Goal: Task Accomplishment & Management: Use online tool/utility

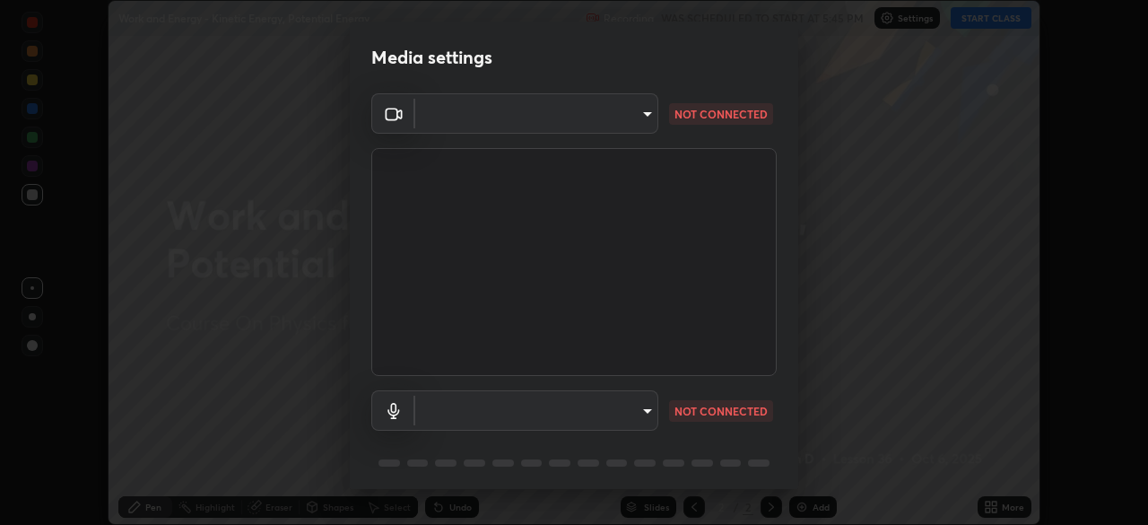
scroll to position [64, 0]
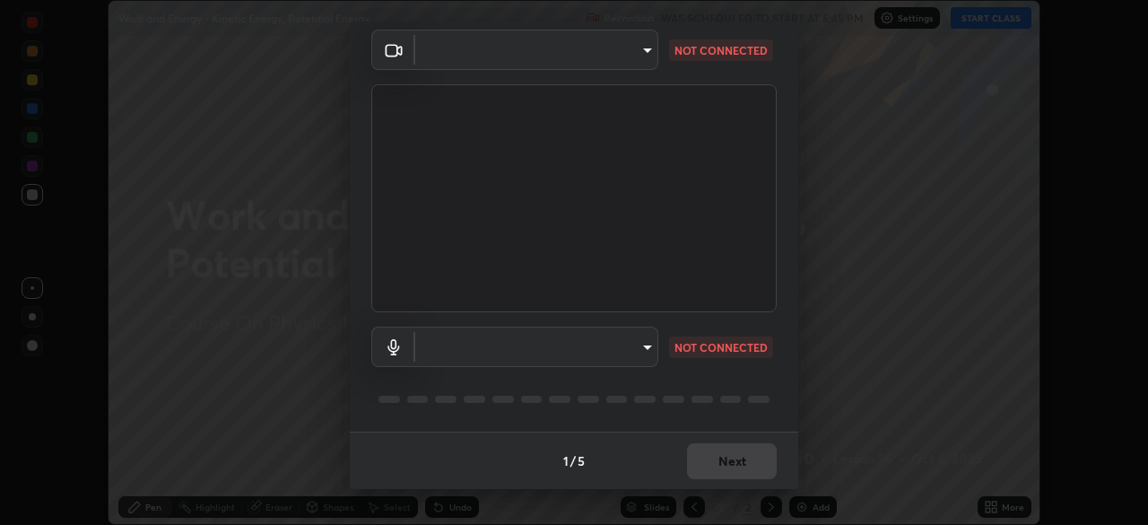
type input "5204e49b19dfb47b934bd0def1c8e1a00b2014265d57ee16b47da032bff83a8c"
type input "communications"
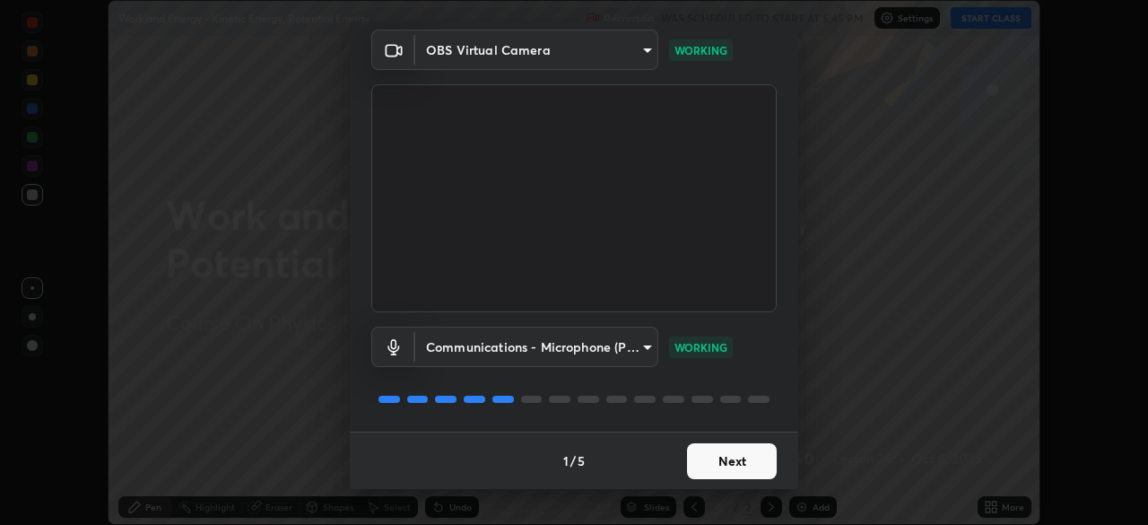
click at [733, 460] on button "Next" at bounding box center [732, 461] width 90 height 36
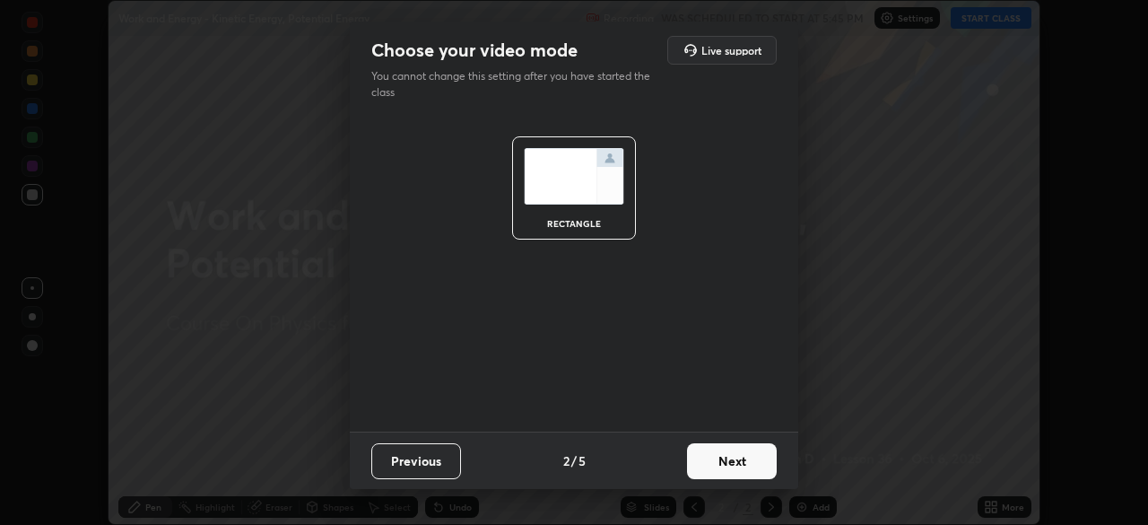
scroll to position [0, 0]
click at [734, 460] on button "Next" at bounding box center [732, 461] width 90 height 36
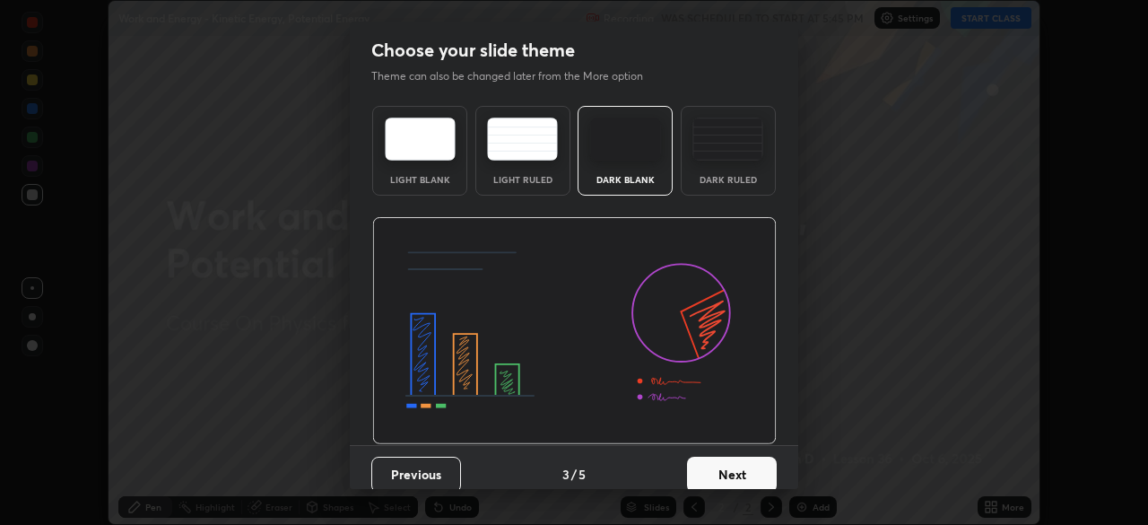
click at [734, 460] on button "Next" at bounding box center [732, 474] width 90 height 36
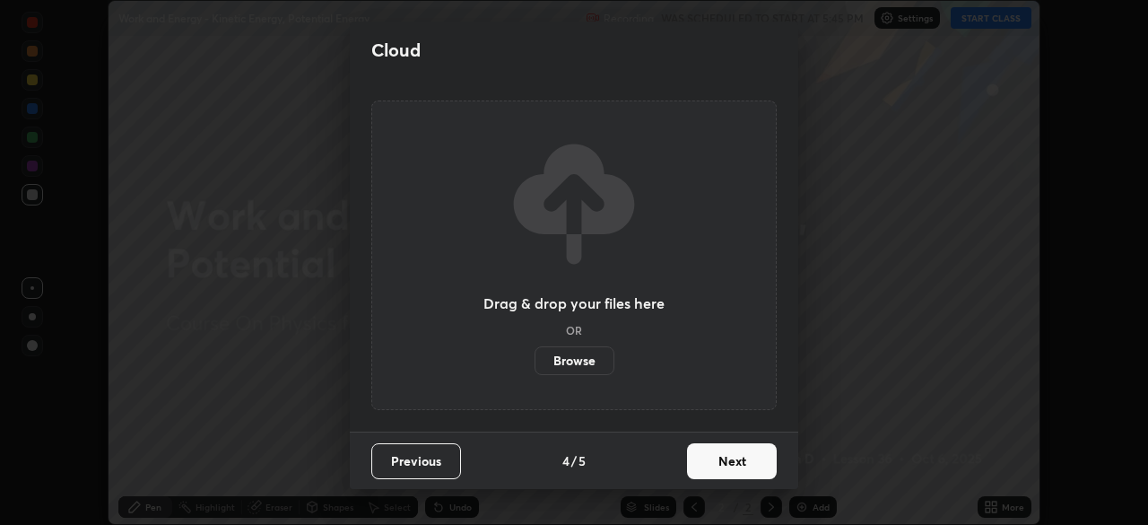
click at [735, 464] on button "Next" at bounding box center [732, 461] width 90 height 36
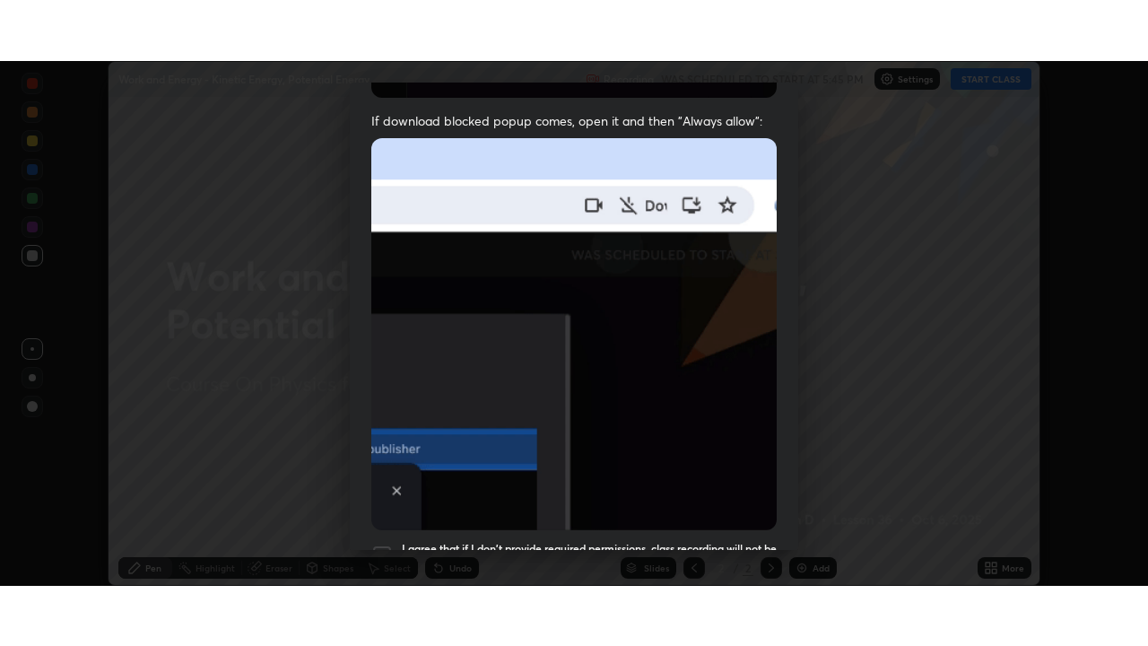
scroll to position [430, 0]
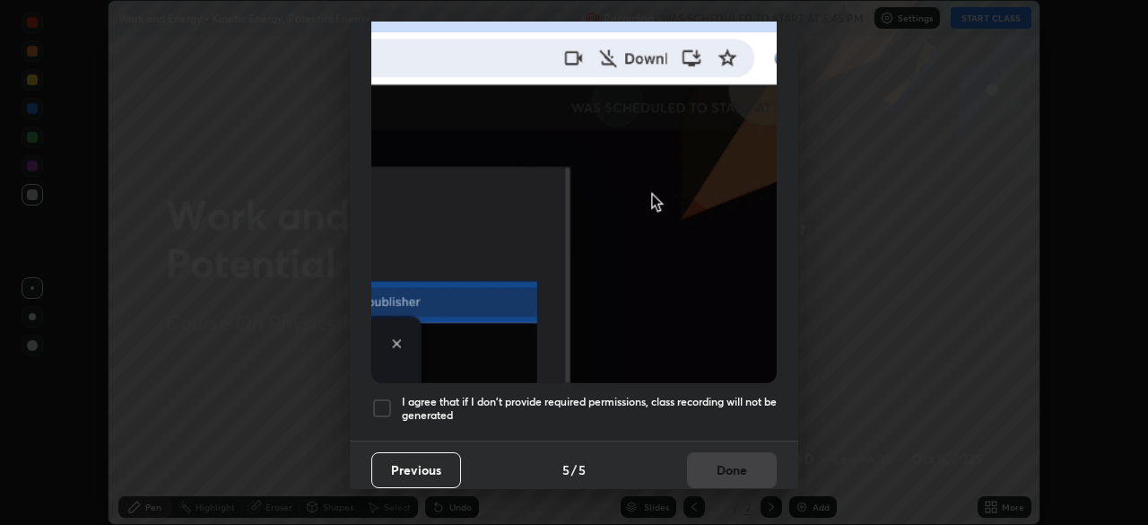
click at [384, 397] on div at bounding box center [382, 408] width 22 height 22
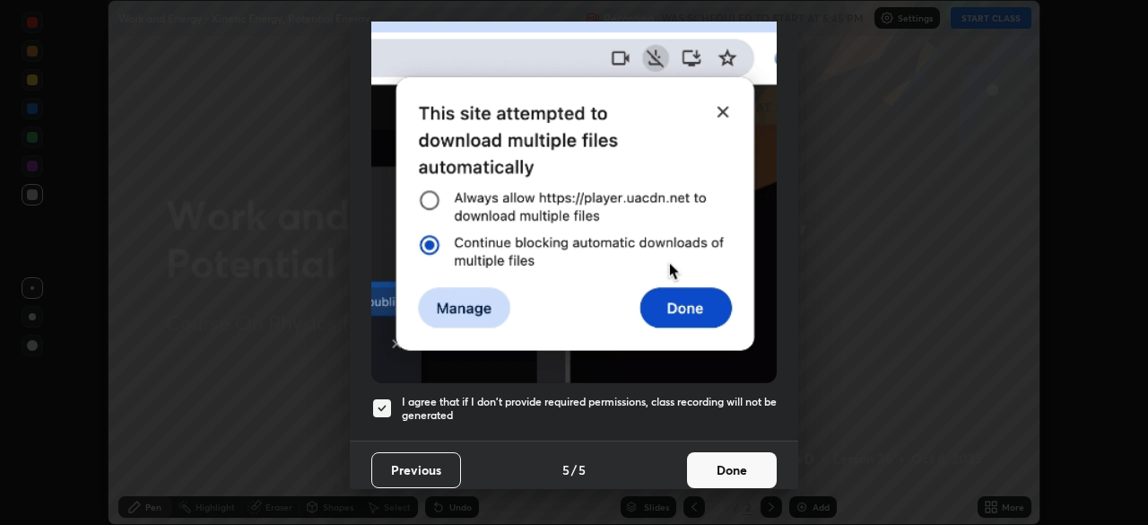
click at [729, 464] on button "Done" at bounding box center [732, 470] width 90 height 36
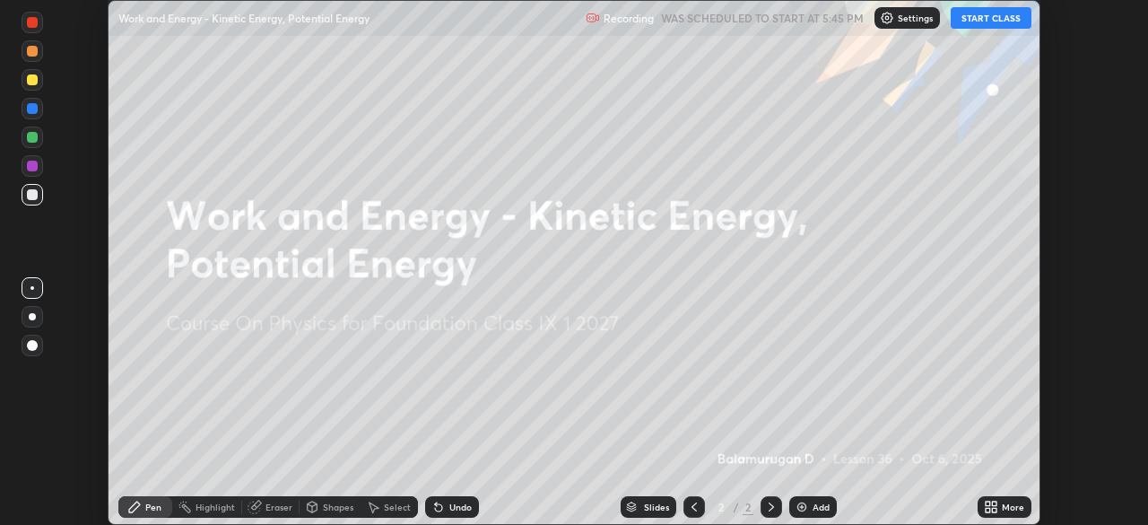
click at [817, 507] on div "Add" at bounding box center [820, 506] width 17 height 9
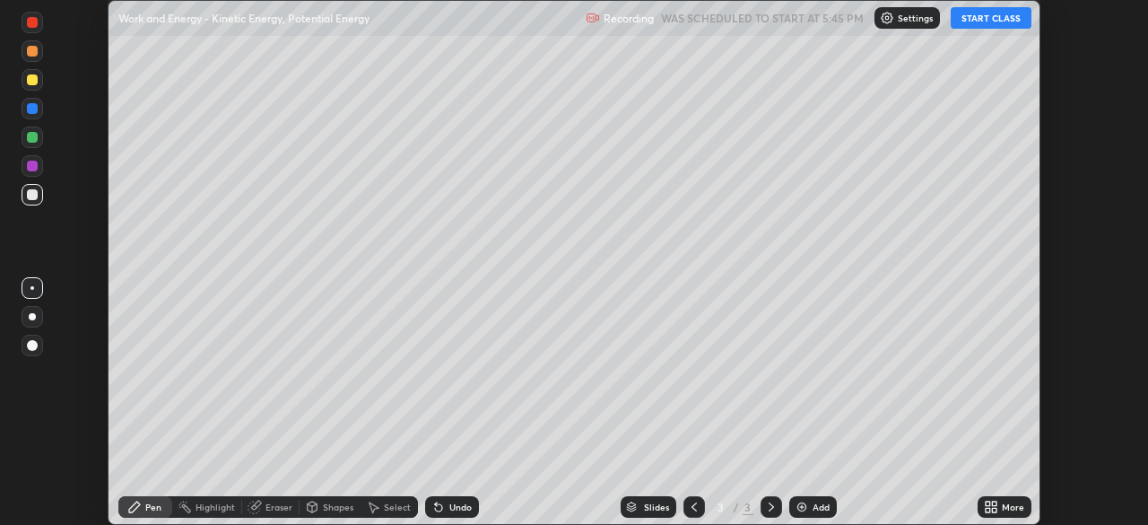
click at [1010, 508] on div "More" at bounding box center [1013, 506] width 22 height 9
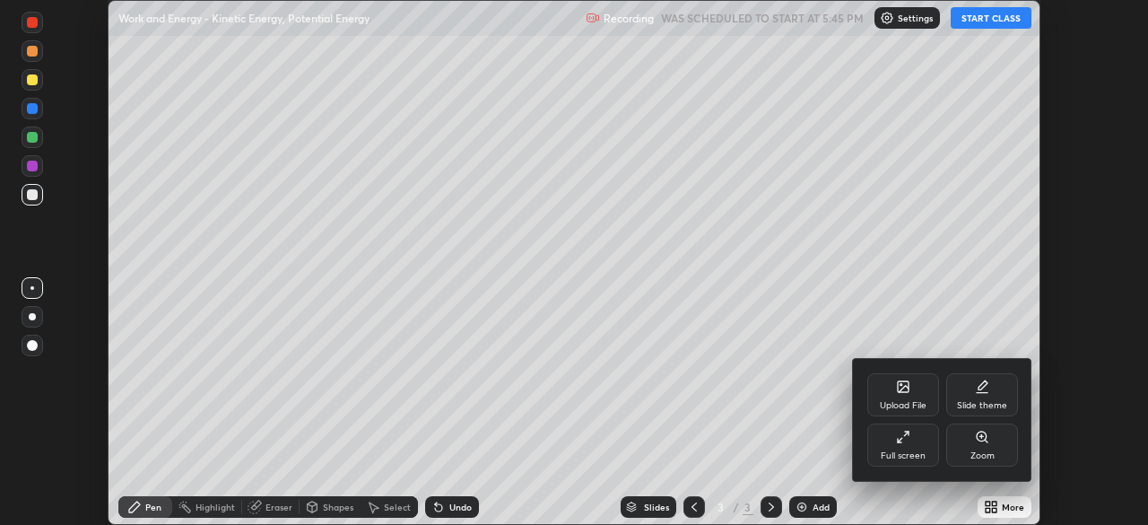
click at [916, 440] on div "Full screen" at bounding box center [903, 444] width 72 height 43
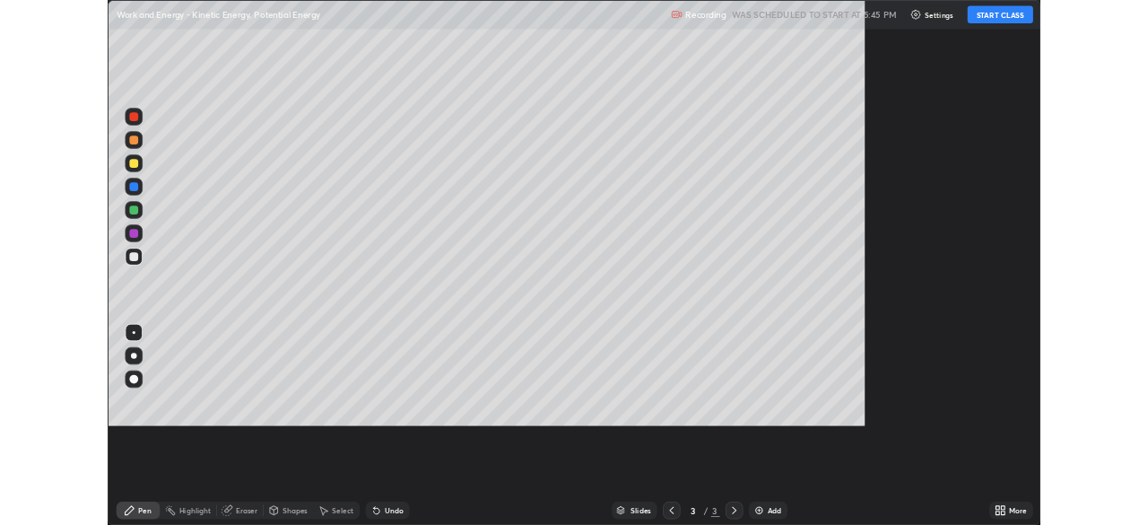
scroll to position [646, 1148]
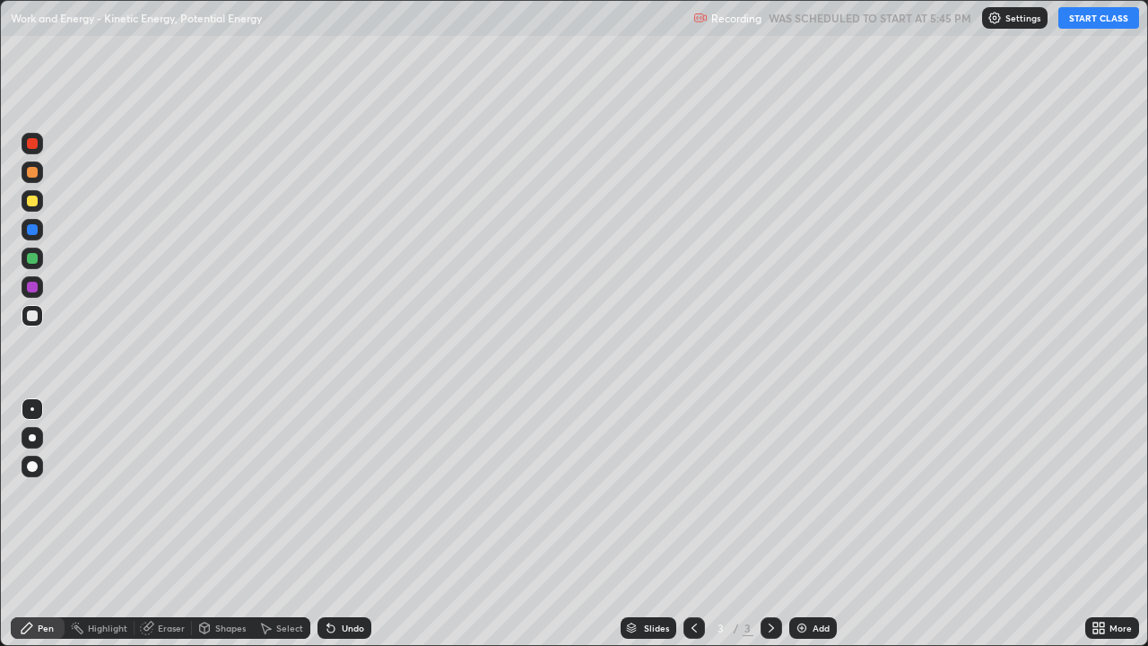
click at [30, 256] on div at bounding box center [32, 258] width 11 height 11
click at [32, 438] on div at bounding box center [32, 437] width 7 height 7
click at [1097, 11] on button "START CLASS" at bounding box center [1098, 18] width 81 height 22
click at [28, 203] on div at bounding box center [32, 200] width 11 height 11
click at [29, 258] on div at bounding box center [32, 258] width 11 height 11
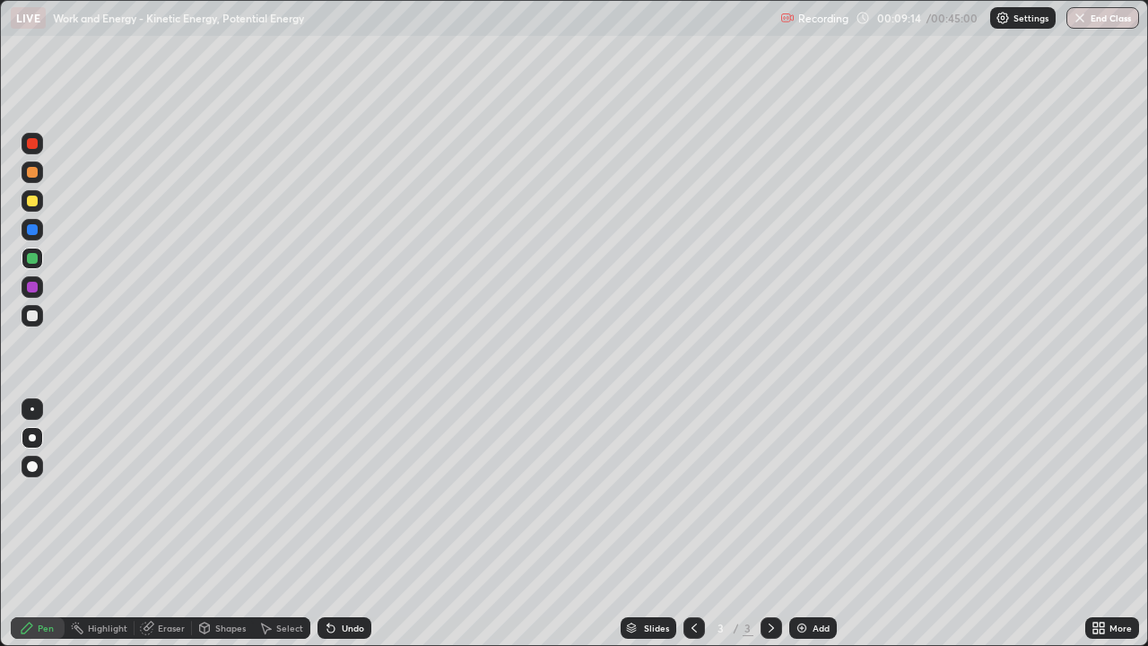
click at [30, 200] on div at bounding box center [32, 200] width 11 height 11
click at [358, 524] on div "Undo" at bounding box center [344, 628] width 54 height 22
click at [352, 524] on div "Undo" at bounding box center [353, 627] width 22 height 9
click at [350, 524] on div "Undo" at bounding box center [344, 628] width 54 height 22
click at [348, 524] on div "Undo" at bounding box center [344, 628] width 54 height 22
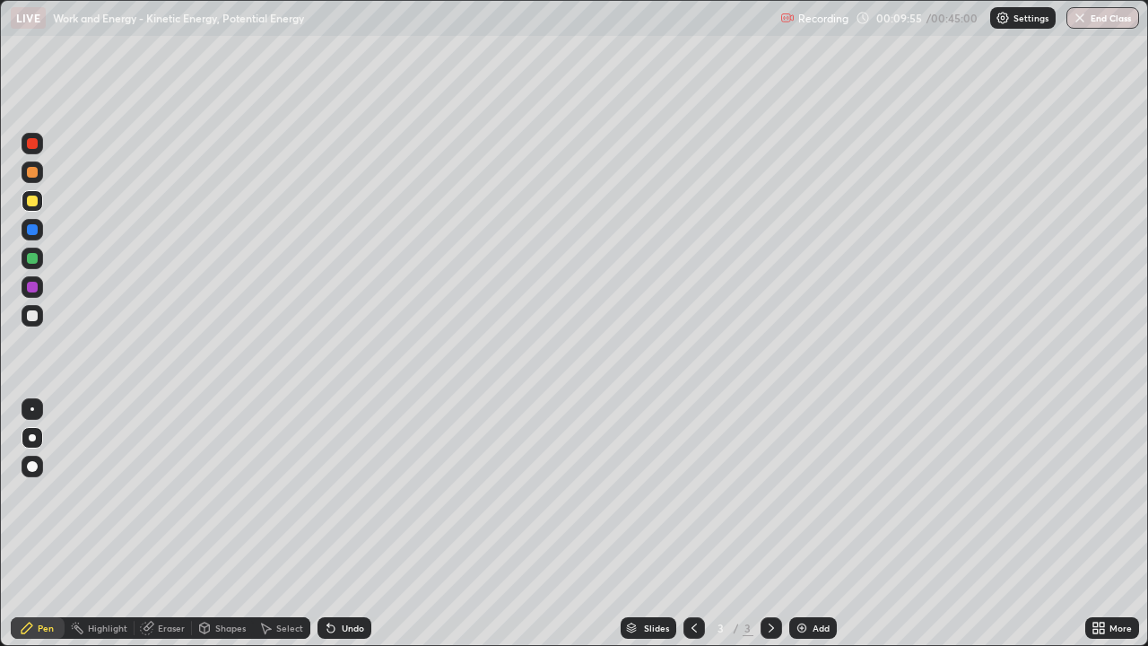
click at [348, 524] on div "Undo" at bounding box center [344, 628] width 54 height 22
click at [343, 524] on div "Undo" at bounding box center [344, 628] width 54 height 22
click at [340, 524] on div "Undo" at bounding box center [344, 628] width 54 height 22
click at [343, 524] on div "Undo" at bounding box center [344, 628] width 54 height 22
click at [343, 524] on div "Undo" at bounding box center [353, 627] width 22 height 9
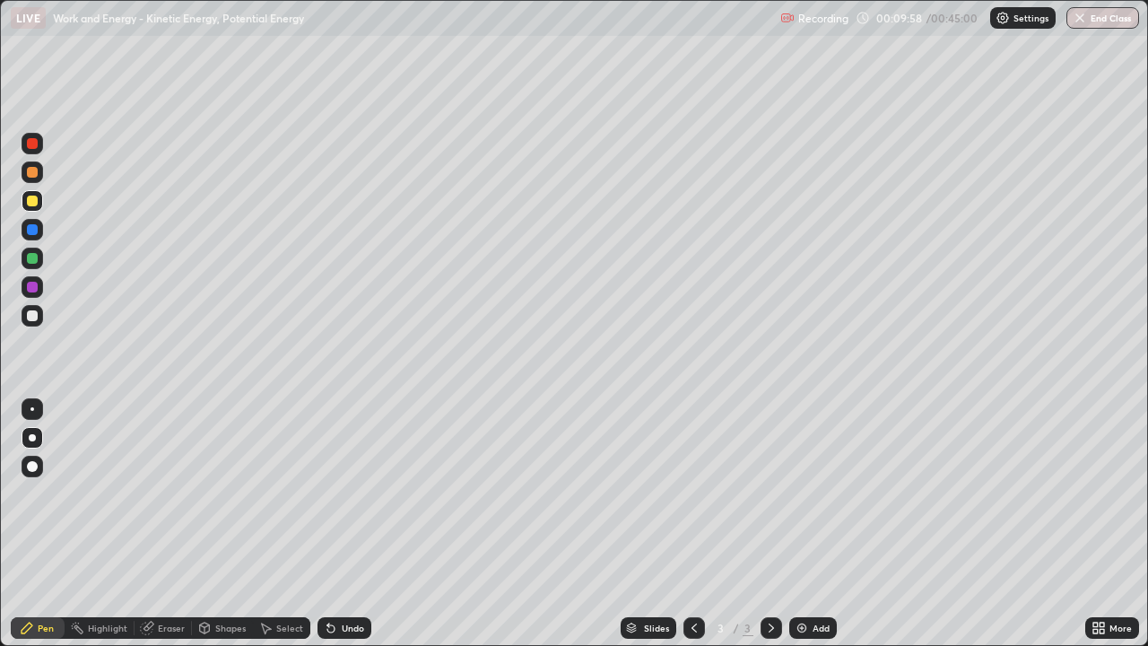
click at [37, 167] on div at bounding box center [33, 172] width 22 height 22
click at [36, 227] on div at bounding box center [32, 229] width 11 height 11
click at [162, 524] on div "Eraser" at bounding box center [171, 627] width 27 height 9
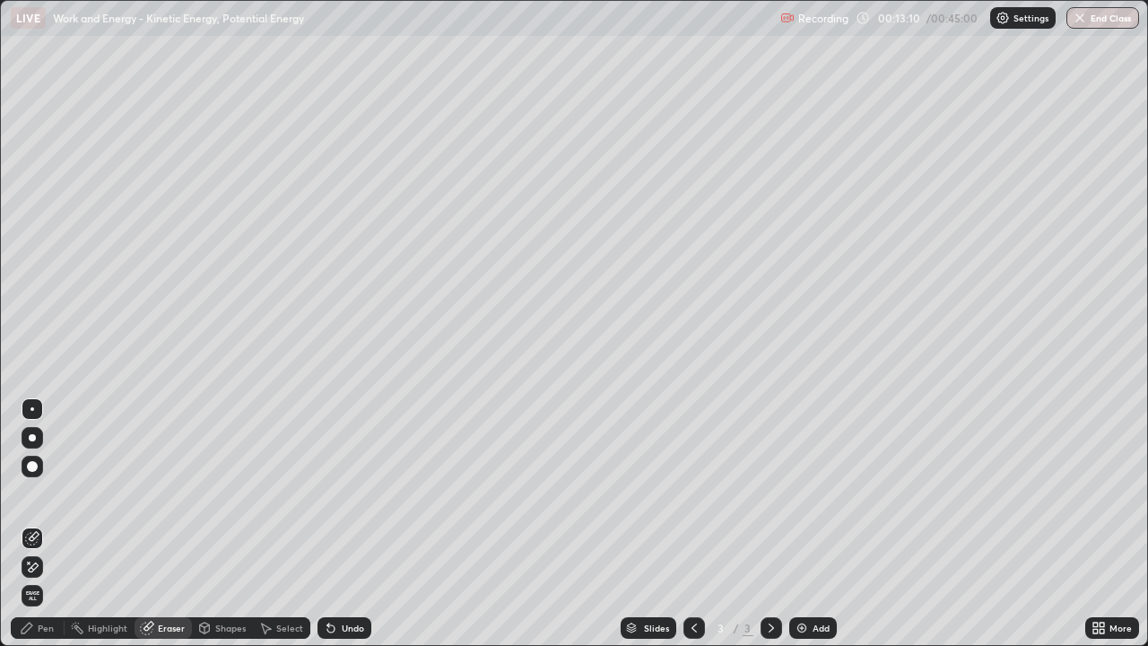
click at [39, 524] on div "Pen" at bounding box center [46, 627] width 16 height 9
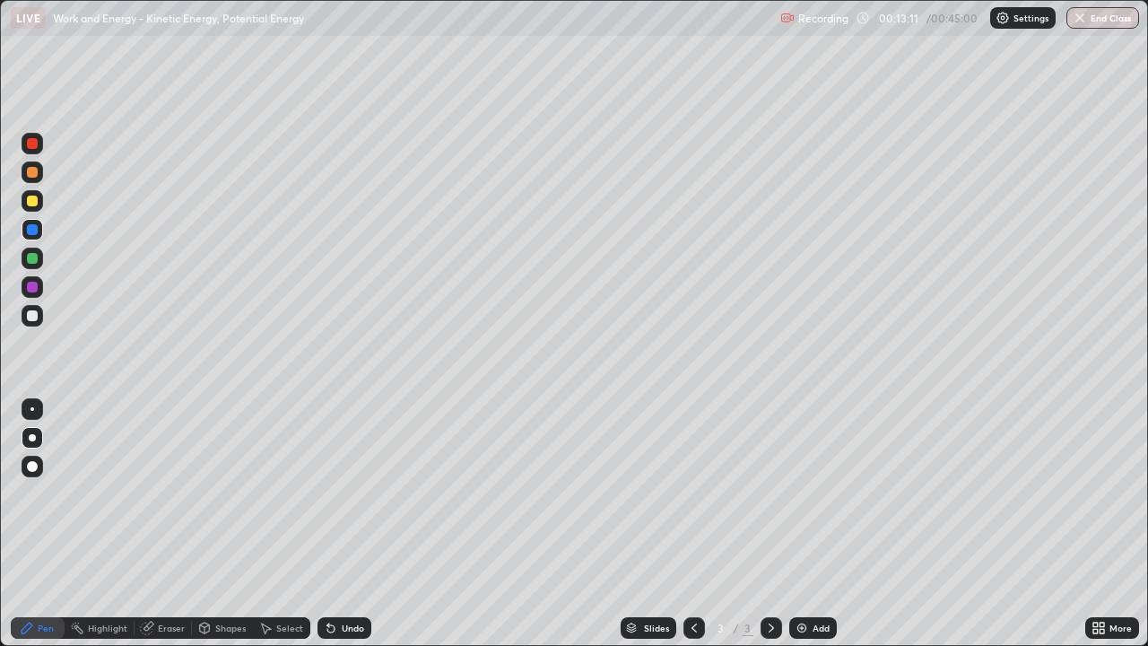
click at [34, 204] on div at bounding box center [32, 200] width 11 height 11
click at [33, 173] on div at bounding box center [32, 172] width 11 height 11
click at [29, 317] on div at bounding box center [32, 315] width 11 height 11
click at [32, 409] on div at bounding box center [32, 409] width 4 height 4
click at [30, 171] on div at bounding box center [32, 172] width 11 height 11
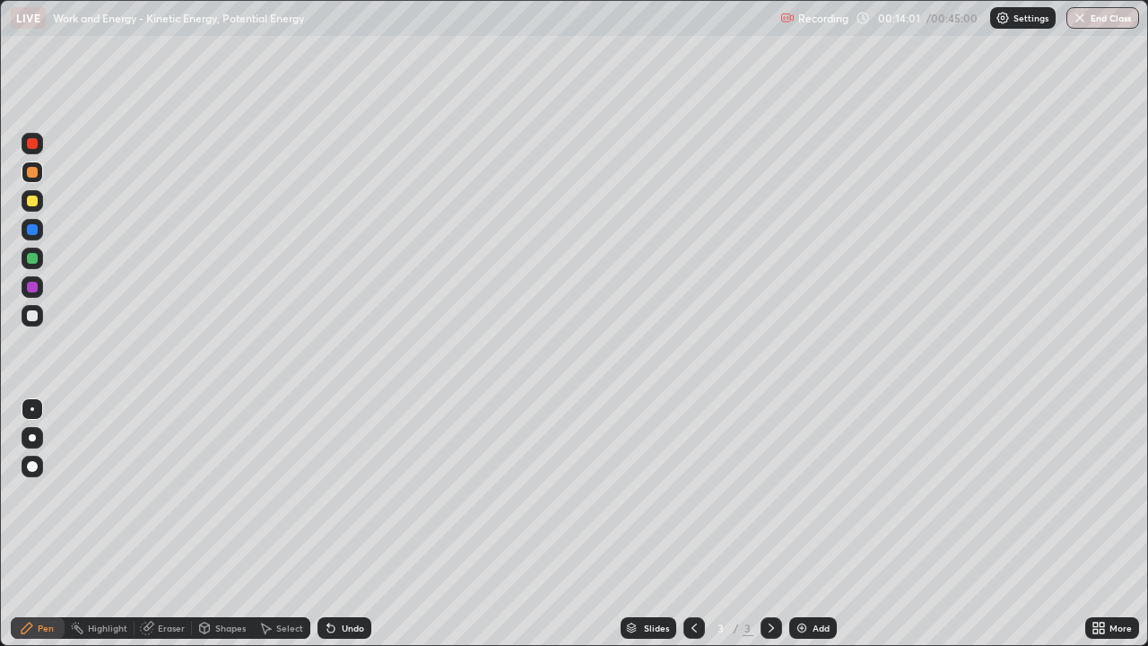
click at [35, 438] on div at bounding box center [32, 437] width 7 height 7
click at [817, 524] on div "Add" at bounding box center [820, 627] width 17 height 9
click at [27, 256] on div at bounding box center [32, 258] width 11 height 11
click at [33, 312] on div at bounding box center [32, 315] width 11 height 11
click at [166, 524] on div "Eraser" at bounding box center [171, 627] width 27 height 9
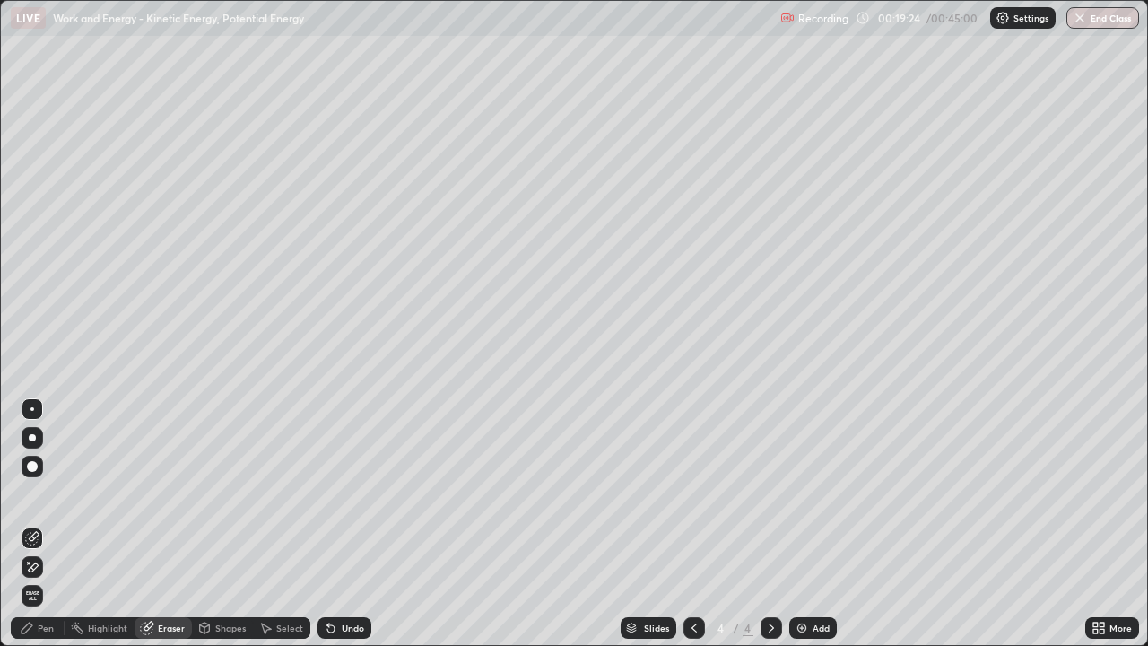
click at [47, 524] on div "Pen" at bounding box center [46, 627] width 16 height 9
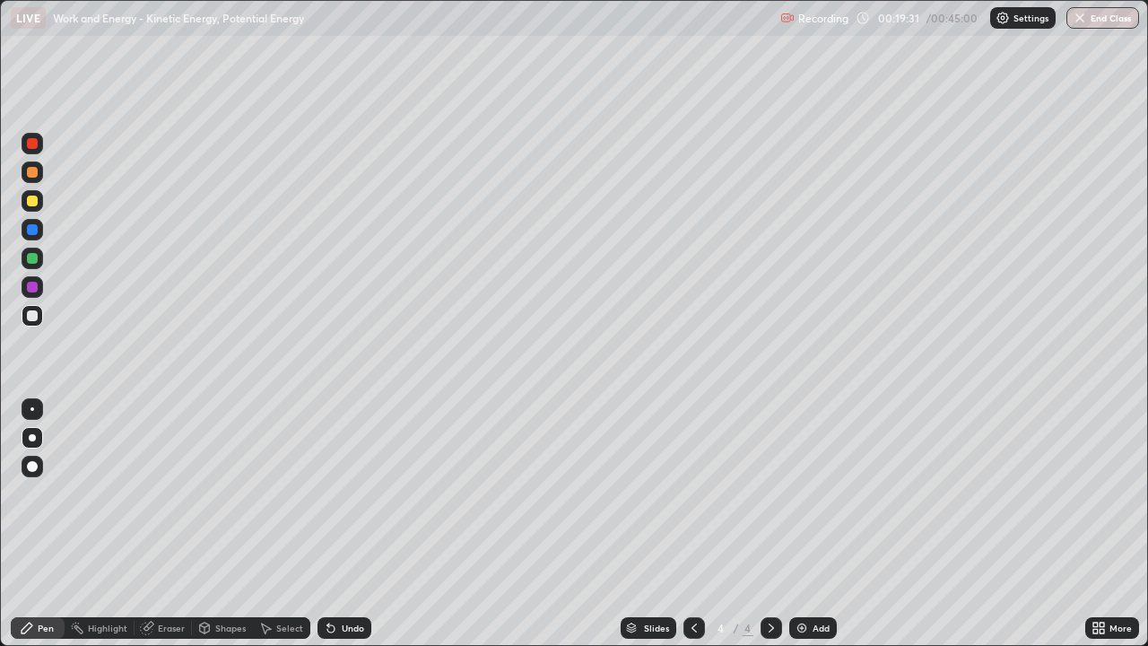
click at [28, 227] on div at bounding box center [32, 229] width 11 height 11
click at [1109, 16] on button "End Class" at bounding box center [1102, 18] width 73 height 22
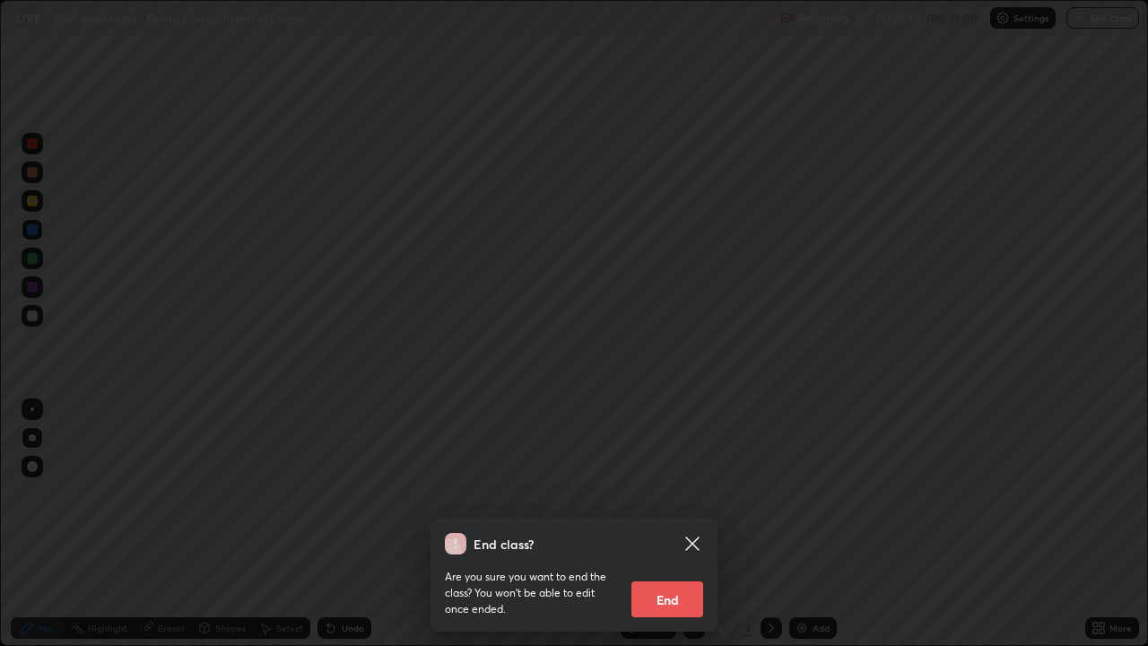
click at [685, 524] on button "End" at bounding box center [667, 599] width 72 height 36
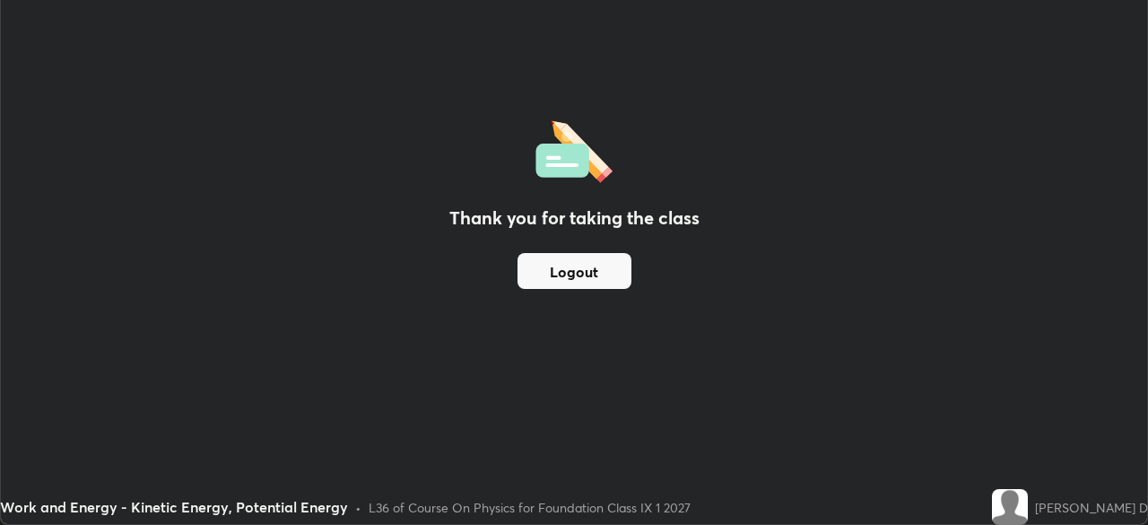
scroll to position [89144, 88521]
